Goal: Check status: Check status

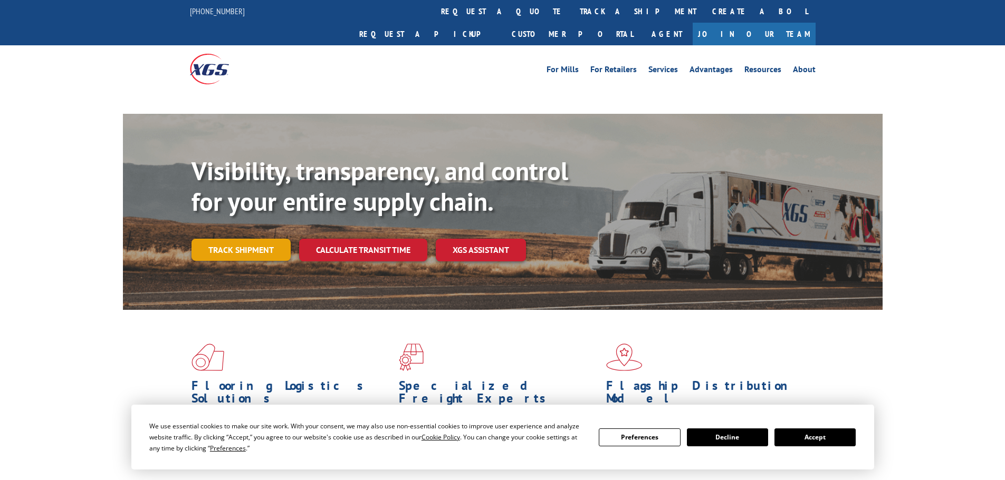
click at [242, 239] on link "Track shipment" at bounding box center [240, 250] width 99 height 22
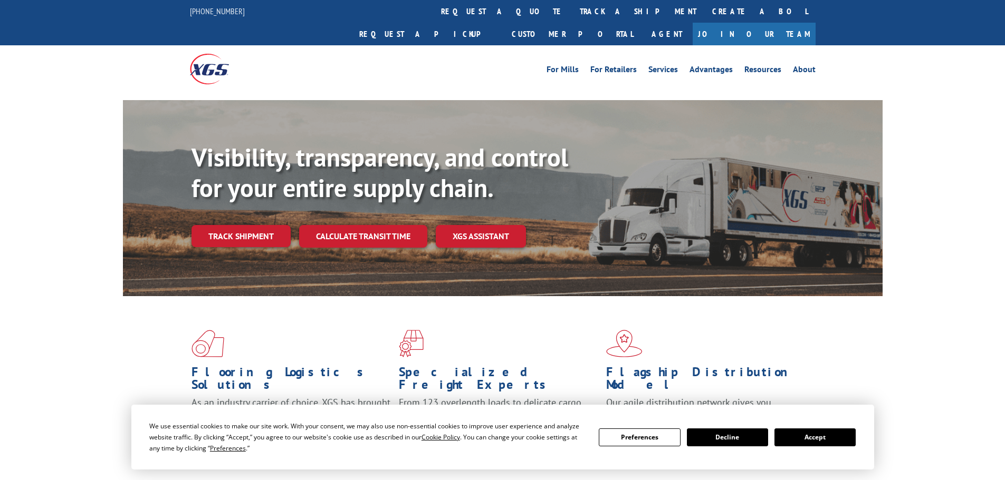
click at [835, 436] on button "Accept" at bounding box center [814, 438] width 81 height 18
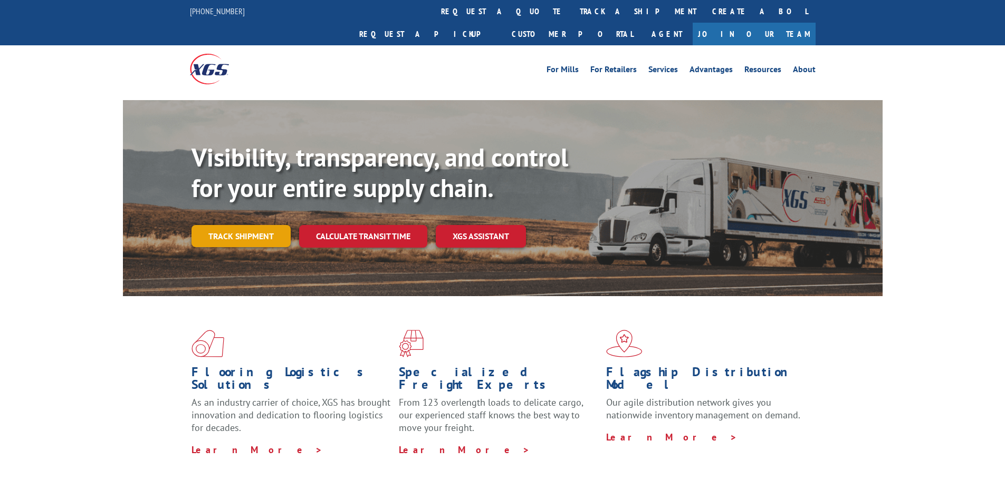
click at [272, 225] on link "Track shipment" at bounding box center [240, 236] width 99 height 22
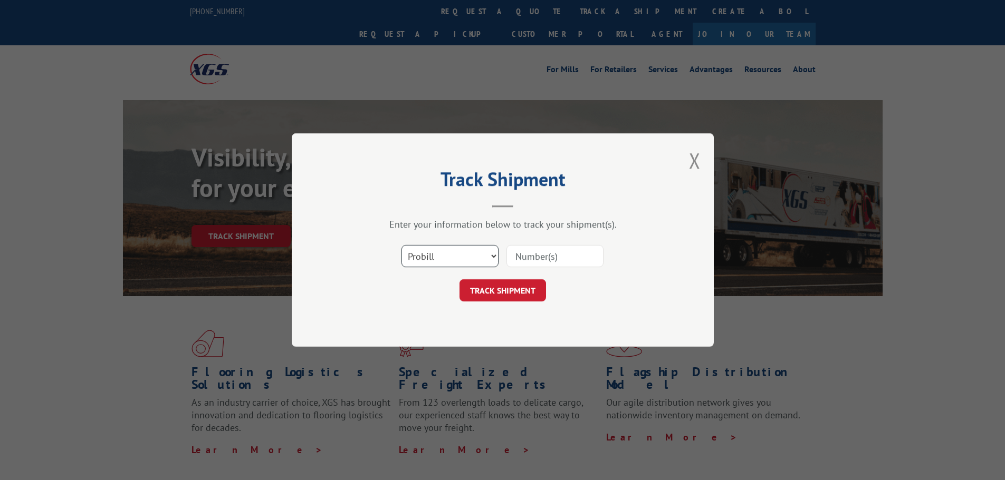
click at [493, 256] on select "Select category... Probill BOL PO" at bounding box center [449, 256] width 97 height 22
select select "po"
click at [401, 245] on select "Select category... Probill BOL PO" at bounding box center [449, 256] width 97 height 22
click at [533, 259] on input at bounding box center [554, 256] width 97 height 22
paste input "294292272"
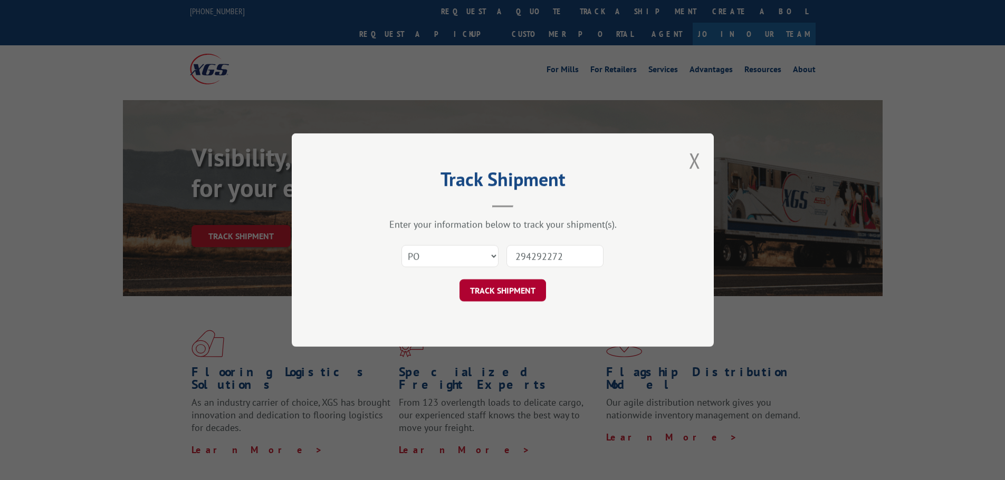
type input "294292272"
click at [482, 295] on button "TRACK SHIPMENT" at bounding box center [502, 291] width 86 height 22
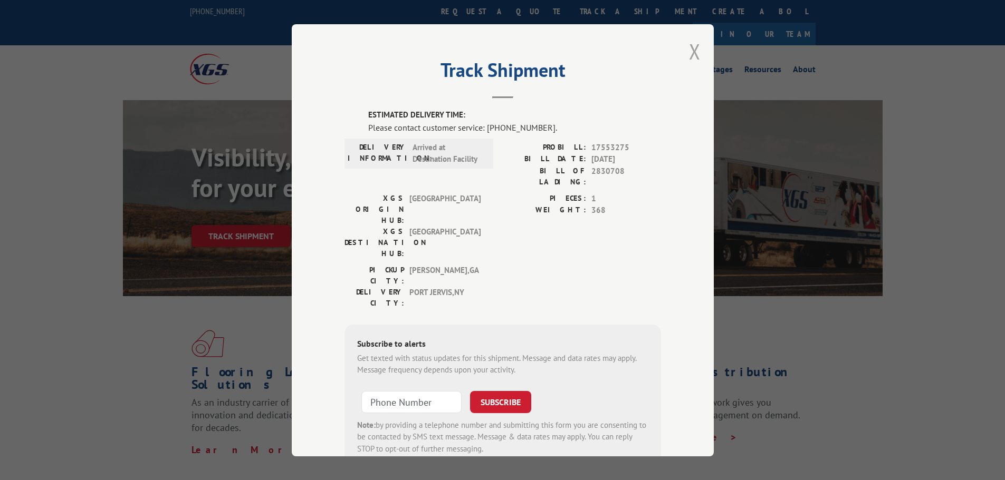
click at [691, 52] on button "Close modal" at bounding box center [695, 51] width 12 height 28
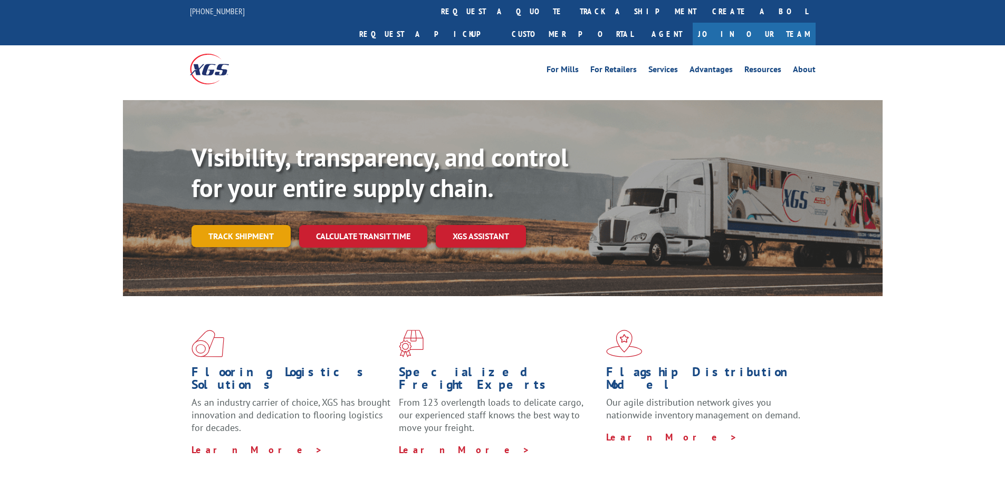
click at [268, 225] on link "Track shipment" at bounding box center [240, 236] width 99 height 22
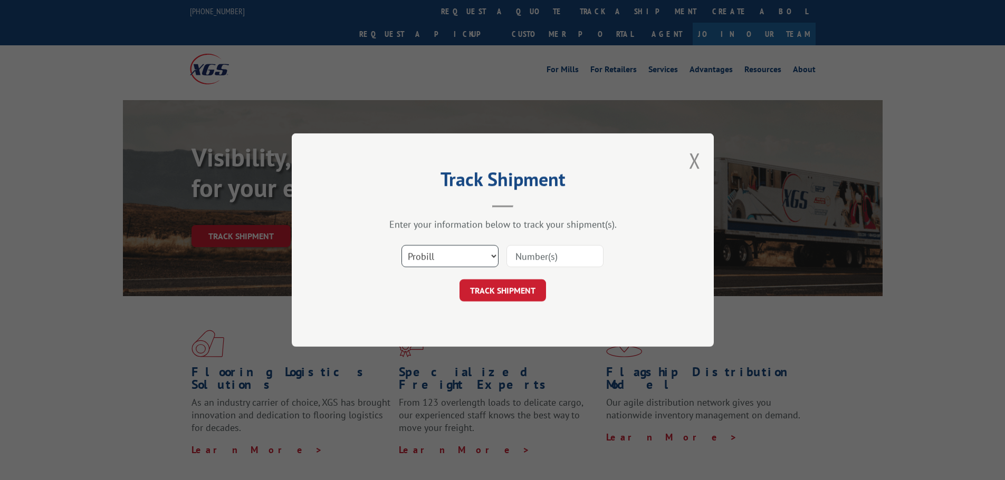
click at [484, 262] on select "Select category... Probill BOL PO" at bounding box center [449, 256] width 97 height 22
select select "po"
click at [401, 245] on select "Select category... Probill BOL PO" at bounding box center [449, 256] width 97 height 22
click at [550, 251] on input at bounding box center [554, 256] width 97 height 22
paste input "2835459"
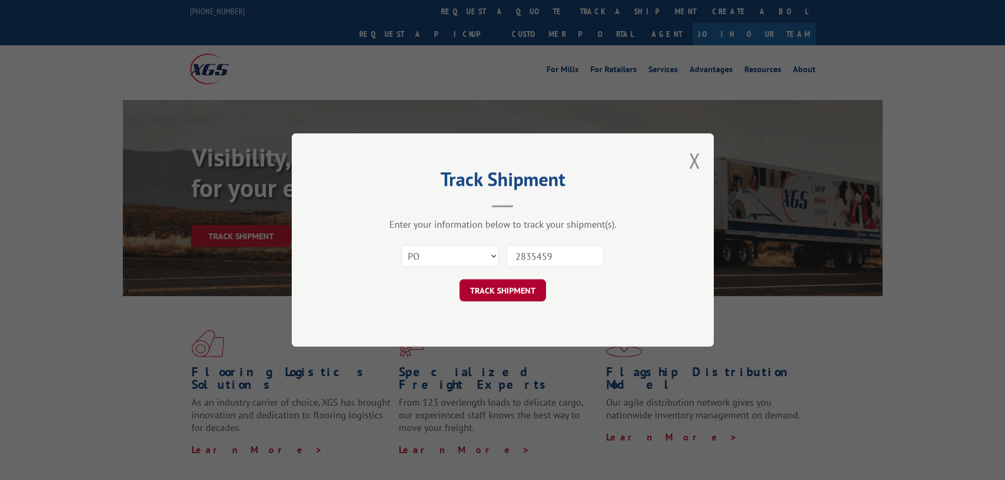
type input "2835459"
click at [516, 296] on button "TRACK SHIPMENT" at bounding box center [502, 291] width 86 height 22
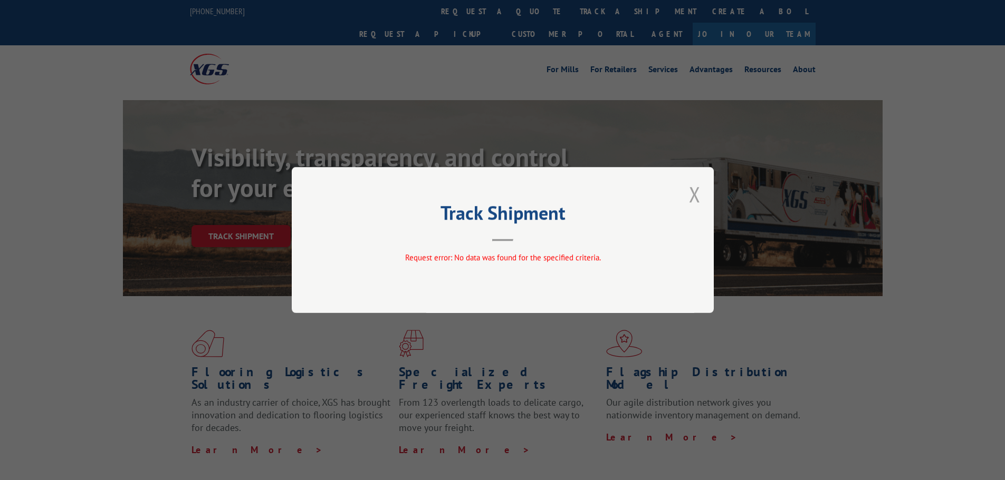
click at [691, 194] on button "Close modal" at bounding box center [695, 194] width 12 height 28
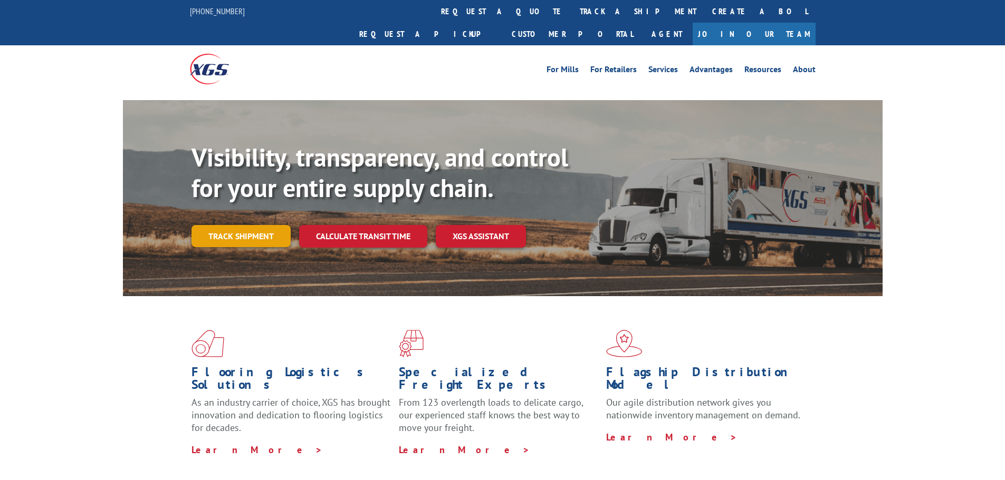
click at [239, 225] on link "Track shipment" at bounding box center [240, 236] width 99 height 22
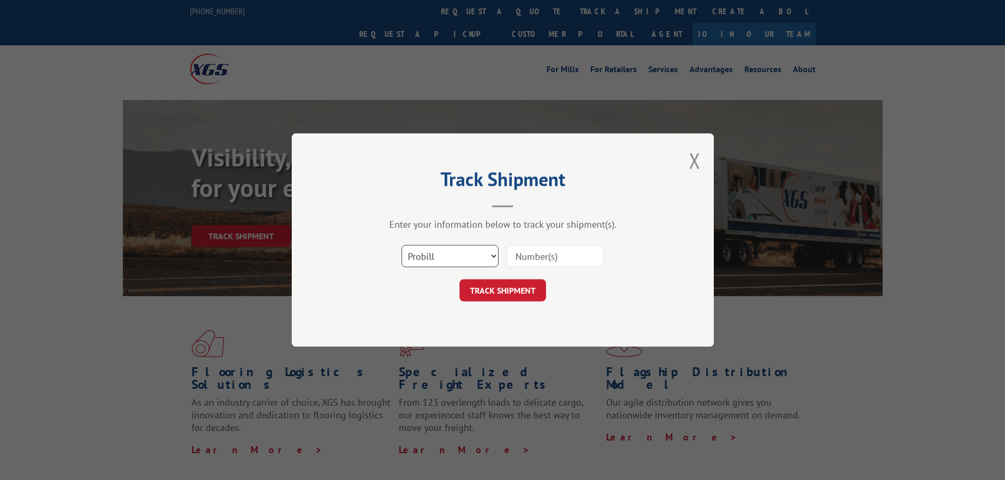
click at [455, 254] on select "Select category... Probill BOL PO" at bounding box center [449, 256] width 97 height 22
select select "po"
click at [401, 245] on select "Select category... Probill BOL PO" at bounding box center [449, 256] width 97 height 22
click at [529, 259] on input at bounding box center [554, 256] width 97 height 22
type input "294538878"
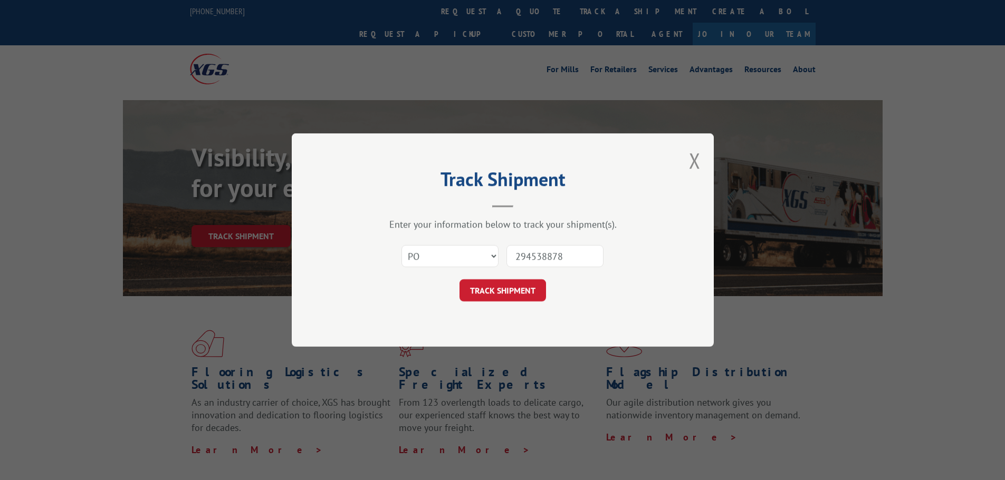
click button "TRACK SHIPMENT" at bounding box center [502, 291] width 86 height 22
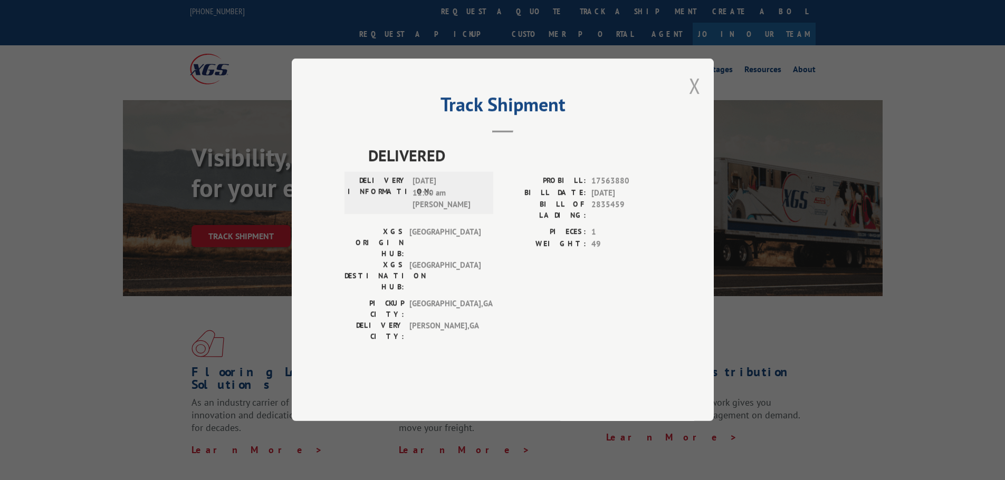
click at [696, 100] on button "Close modal" at bounding box center [695, 86] width 12 height 28
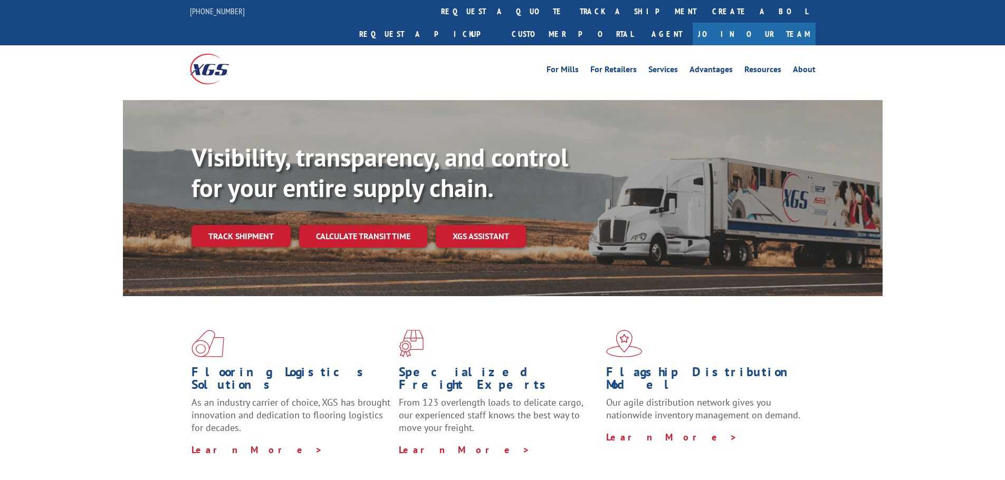
drag, startPoint x: 150, startPoint y: 319, endPoint x: 150, endPoint y: 313, distance: 6.4
click at [150, 319] on div "Flooring Logistics Solutions As an industry carrier of choice, XGS has brought …" at bounding box center [502, 393] width 759 height 194
